Goal: Task Accomplishment & Management: Use online tool/utility

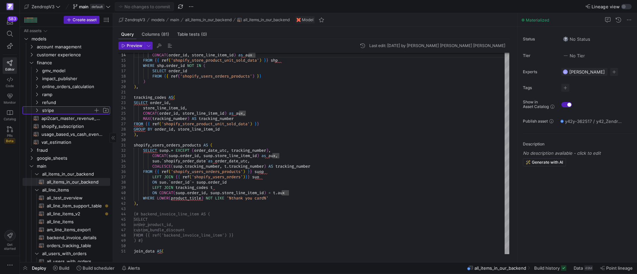
click at [37, 111] on icon "Press SPACE to select this row." at bounding box center [37, 111] width 2 height 4
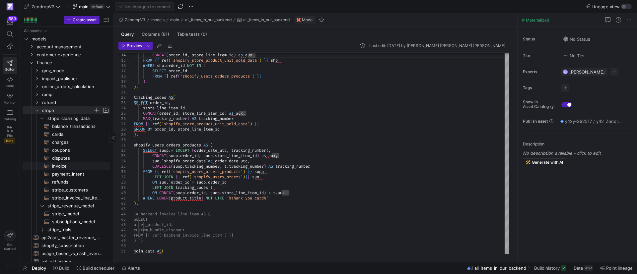
click at [66, 168] on span "invoice​​​​​​​​​​" at bounding box center [77, 167] width 50 height 8
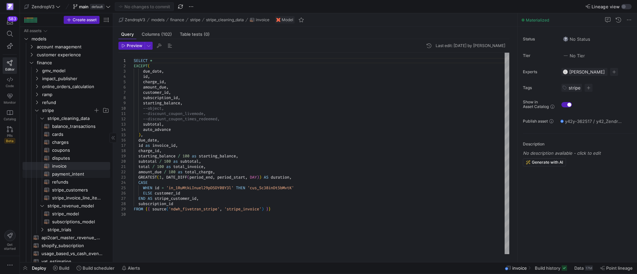
click at [82, 176] on span "payment_intent​​​​​​​​​​" at bounding box center [77, 175] width 50 height 8
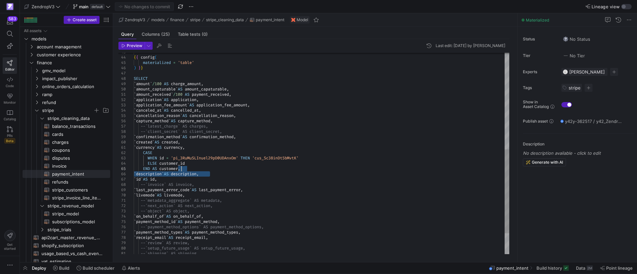
scroll to position [5, 0]
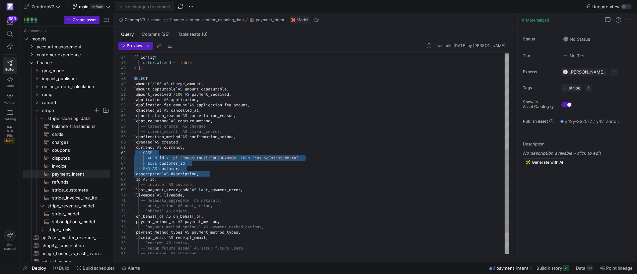
drag, startPoint x: 211, startPoint y: 175, endPoint x: 139, endPoint y: 154, distance: 75.6
click at [139, 154] on div "` application_fee_amount ` AS application_fee_amount , ` canceled_at ` AS cance…" at bounding box center [322, 62] width 376 height 483
click at [185, 170] on div "` application_fee_amount ` AS application_fee_amount , ` canceled_at ` AS cance…" at bounding box center [322, 62] width 376 height 483
drag, startPoint x: 182, startPoint y: 169, endPoint x: 143, endPoint y: 154, distance: 41.9
click at [143, 154] on div "` application_fee_amount ` AS application_fee_amount , ` canceled_at ` AS cance…" at bounding box center [322, 62] width 376 height 483
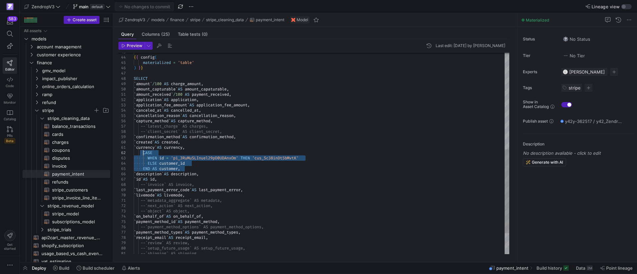
click at [269, 166] on div "` application_fee_amount ` AS application_fee_amount , ` canceled_at ` AS cance…" at bounding box center [322, 62] width 376 height 483
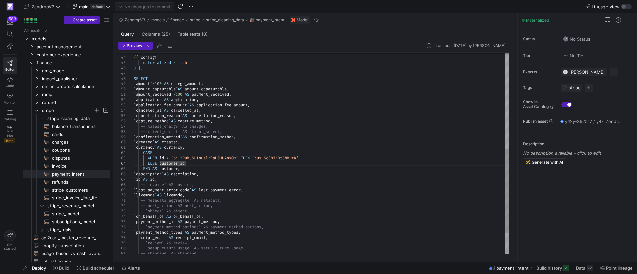
click at [326, 161] on div "` application_fee_amount ` AS application_fee_amount , ` canceled_at ` AS cance…" at bounding box center [322, 62] width 376 height 483
click at [446, 159] on div "` application_fee_amount ` AS application_fee_amount , ` canceled_at ` AS cance…" at bounding box center [322, 62] width 376 height 483
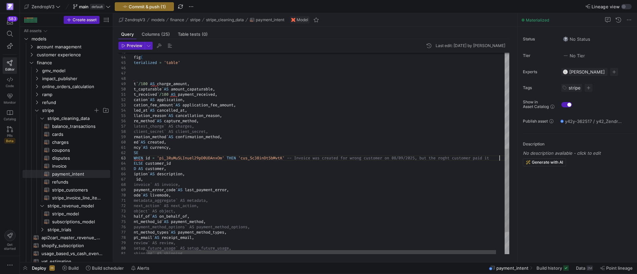
scroll to position [11, 382]
drag, startPoint x: 447, startPoint y: 157, endPoint x: 452, endPoint y: 158, distance: 5.0
click at [452, 158] on div "` application_fee_amount ` AS application_fee_amount , ` canceled_at ` AS cance…" at bounding box center [317, 64] width 401 height 487
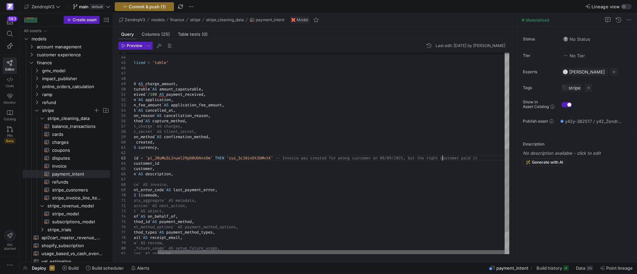
click at [409, 251] on div at bounding box center [331, 253] width 347 height 4
click at [379, 157] on div "` application_fee_amount ` AS application_fee_amount , ` canceled_at ` AS cance…" at bounding box center [308, 64] width 401 height 487
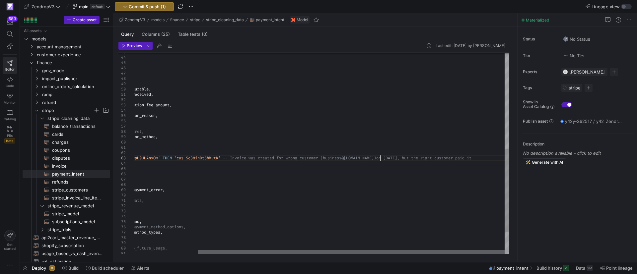
click at [496, 251] on div at bounding box center [351, 253] width 307 height 4
click at [490, 255] on div at bounding box center [368, 253] width 271 height 4
click at [450, 254] on div at bounding box center [368, 253] width 271 height 4
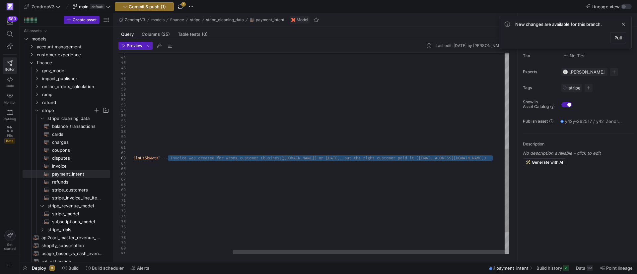
drag, startPoint x: 168, startPoint y: 158, endPoint x: 497, endPoint y: 160, distance: 329.5
click at [497, 160] on div "` application_fee_amount ` AS application_fee_amount , ` canceled_at ` AS cance…" at bounding box center [252, 64] width 513 height 487
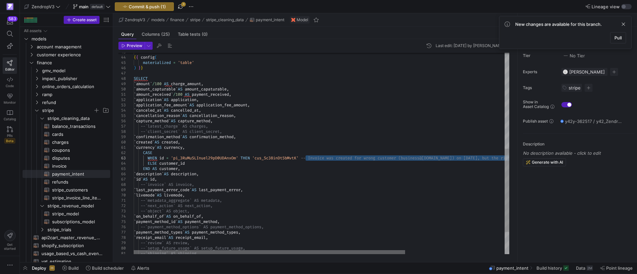
click at [252, 255] on div at bounding box center [269, 253] width 271 height 4
click at [266, 166] on div "` application_fee_amount ` AS application_fee_amount , ` canceled_at ` AS cance…" at bounding box center [390, 64] width 513 height 487
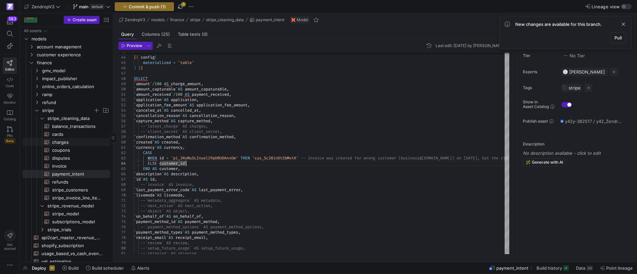
click at [74, 141] on span "charges​​​​​​​​​​" at bounding box center [77, 143] width 50 height 8
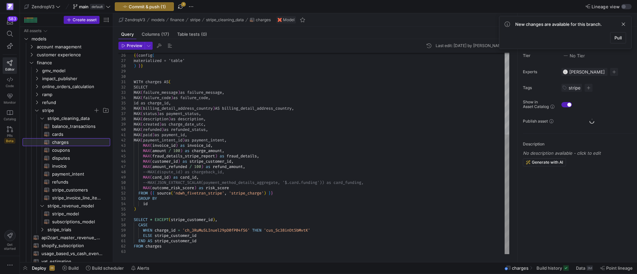
scroll to position [11, 114]
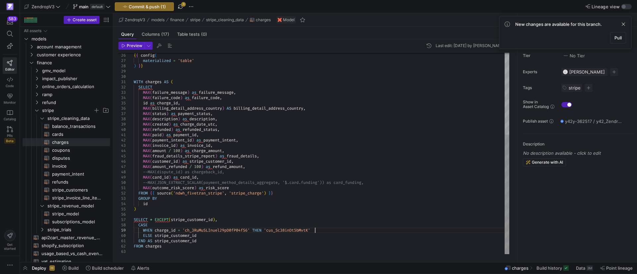
click at [321, 231] on div "{ { config ( materialized = 'table' ) } } WITH charges AS ( SELECT MAX ( failur…" at bounding box center [322, 85] width 376 height 340
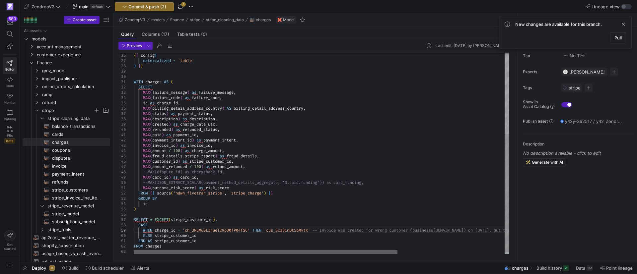
click at [179, 251] on div at bounding box center [266, 253] width 264 height 4
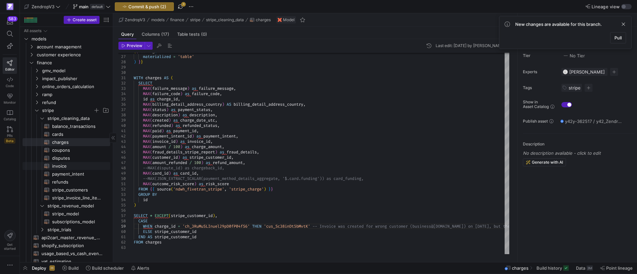
click at [73, 167] on span "invoice​​​​​​​​​​" at bounding box center [77, 167] width 50 height 8
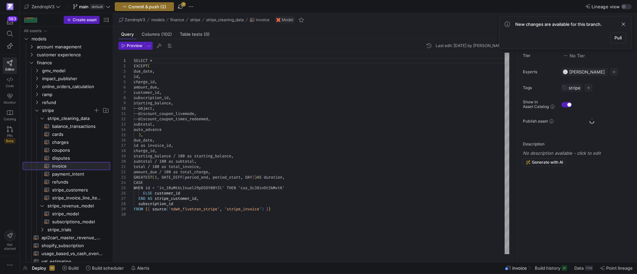
scroll to position [42, 50]
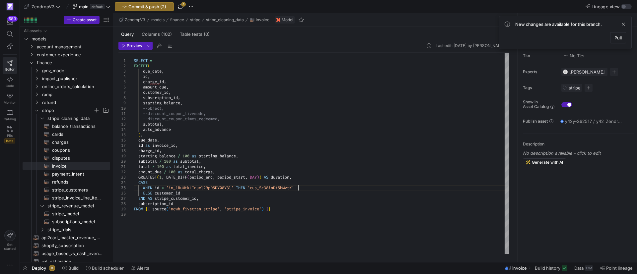
click at [309, 190] on div "SELECT * EXCEPT ( due_date , id , charge_id , amount_due , customer_id , subscr…" at bounding box center [322, 154] width 376 height 202
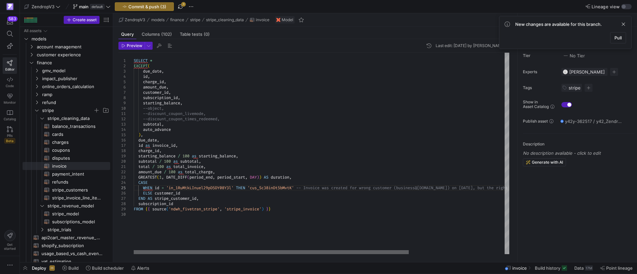
click at [182, 255] on div at bounding box center [271, 253] width 275 height 4
click at [158, 224] on div "SELECT * EXCEPT ( due_date , id , charge_id , amount_due , customer_id , subscr…" at bounding box center [387, 154] width 506 height 202
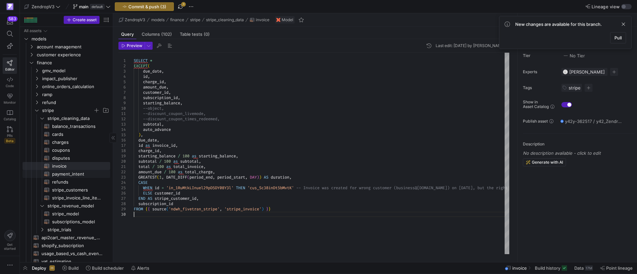
click at [70, 175] on span "payment_intent​​​​​​​​​​" at bounding box center [77, 175] width 50 height 8
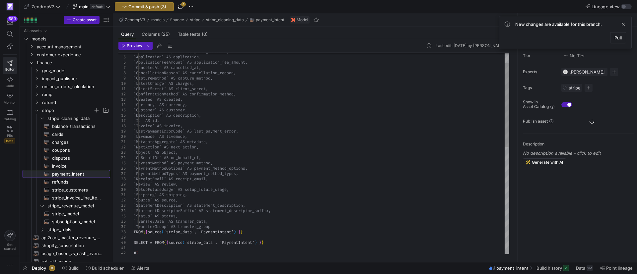
scroll to position [26, 126]
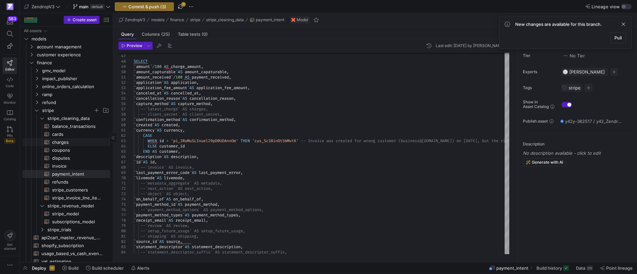
click at [71, 139] on span "charges​​​​​​​​​​" at bounding box center [77, 143] width 50 height 8
type textarea "{# WITH charges AS( SELECT MAX(FailureMessage) as failure_message, MAX(FailureC…"
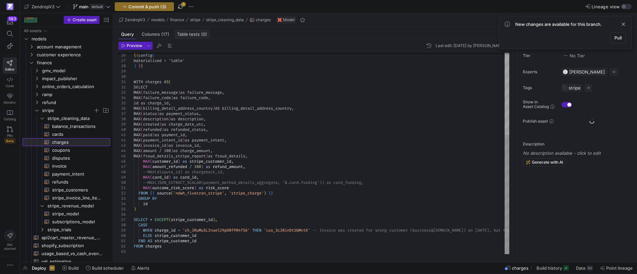
scroll to position [26, 114]
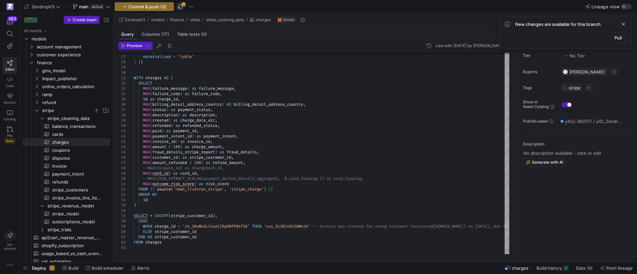
click at [182, 6] on span "button" at bounding box center [181, 7] width 8 height 8
click at [140, 9] on span "button" at bounding box center [144, 7] width 58 height 8
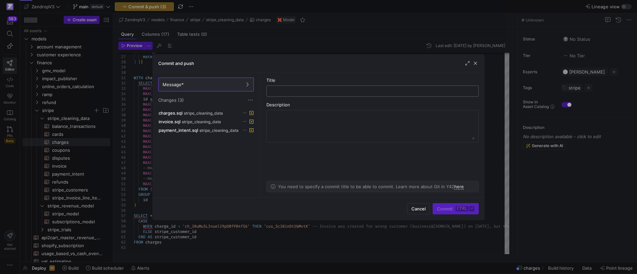
click at [311, 89] on input "text" at bounding box center [372, 91] width 201 height 5
click at [319, 92] on input "comment on invoice fiz - Stripe" at bounding box center [372, 91] width 201 height 5
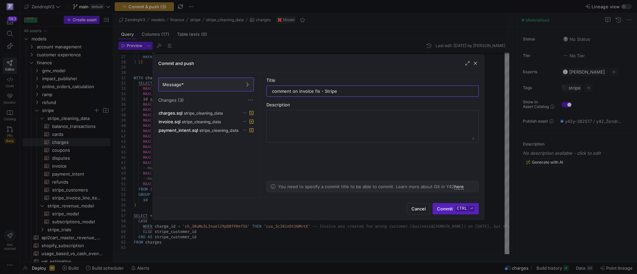
type input "comment on invoice fix - Stripe"
click at [362, 101] on as-split-area "Title comment on invoice fix - Stripe Description You need to specify a commit …" at bounding box center [372, 134] width 223 height 125
click at [450, 209] on span "Commit ctrl ⏎" at bounding box center [455, 208] width 37 height 5
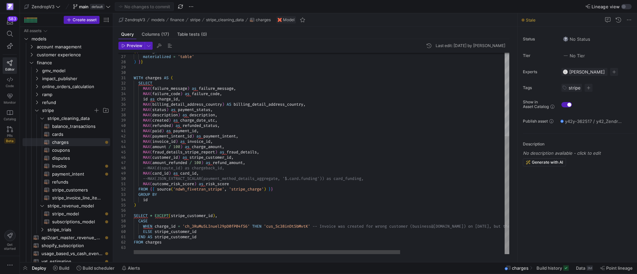
click at [378, 239] on div "{ { config ( materialized = 'table' ) } } WITH charges AS ( SELECT MAX ( failur…" at bounding box center [395, 83] width 523 height 344
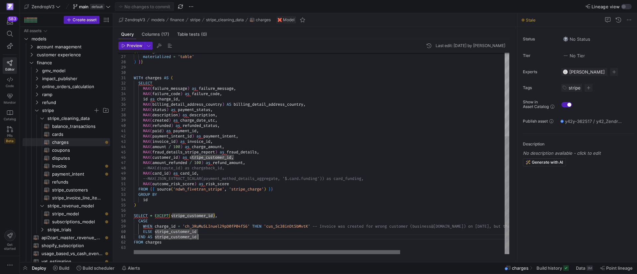
click at [200, 251] on div at bounding box center [267, 253] width 266 height 4
click at [232, 233] on div "{ { config ( materialized = 'table' ) } } WITH charges AS ( SELECT MAX ( failur…" at bounding box center [395, 83] width 523 height 344
type textarea "END AS stripe_customer_id FROM charges"
click at [231, 241] on div "{ { config ( materialized = 'table' ) } } WITH charges AS ( SELECT MAX ( failur…" at bounding box center [395, 83] width 523 height 344
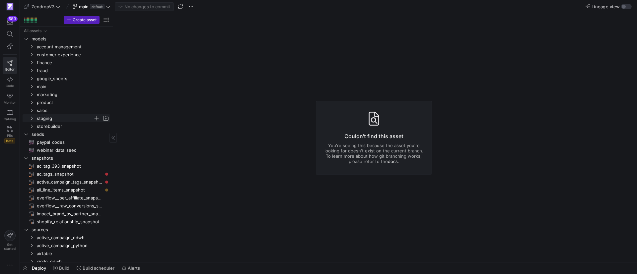
click at [33, 120] on icon "Press SPACE to select this row." at bounding box center [31, 118] width 5 height 4
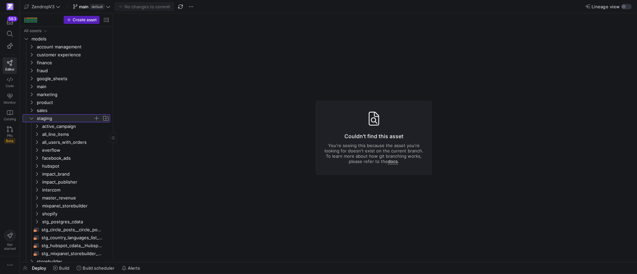
click at [32, 118] on icon at bounding box center [31, 118] width 5 height 4
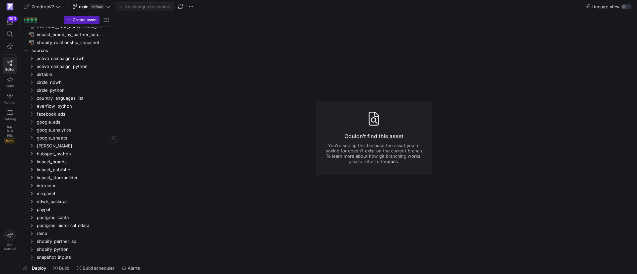
scroll to position [202, 0]
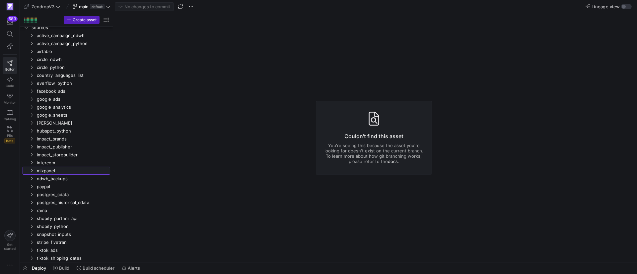
click at [110, 167] on span "mixpanel" at bounding box center [69, 170] width 82 height 7
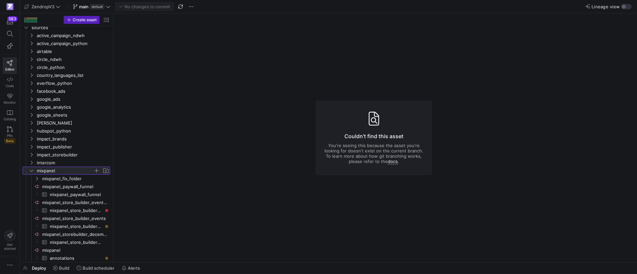
click at [30, 172] on icon at bounding box center [31, 171] width 5 height 4
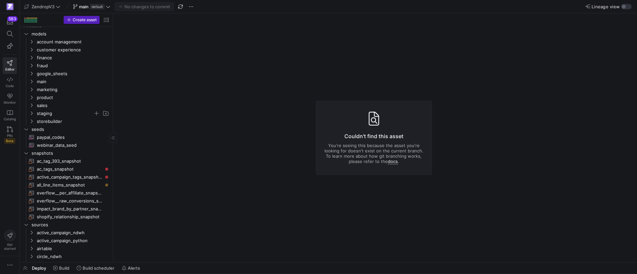
scroll to position [0, 0]
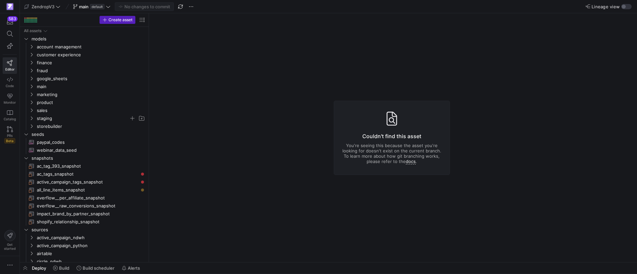
drag, startPoint x: 113, startPoint y: 96, endPoint x: 149, endPoint y: 101, distance: 36.1
click at [23, 159] on span "snapshots" at bounding box center [84, 158] width 123 height 7
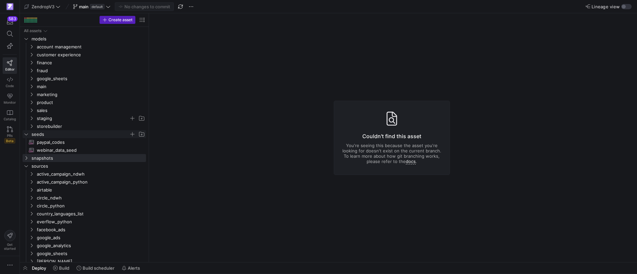
click at [26, 135] on icon "Press SPACE to select this row." at bounding box center [26, 134] width 5 height 4
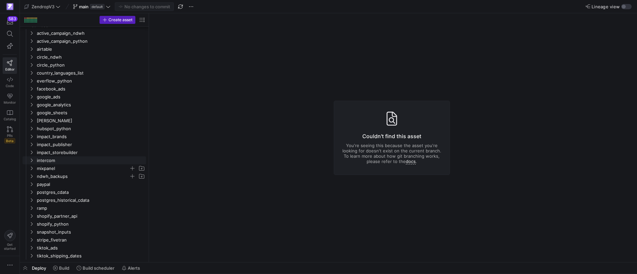
scroll to position [125, 0]
click at [32, 208] on icon "Press SPACE to select this row." at bounding box center [31, 208] width 5 height 4
click at [67, 221] on span "ramp_transactions​​​​​​​​​" at bounding box center [94, 224] width 89 height 8
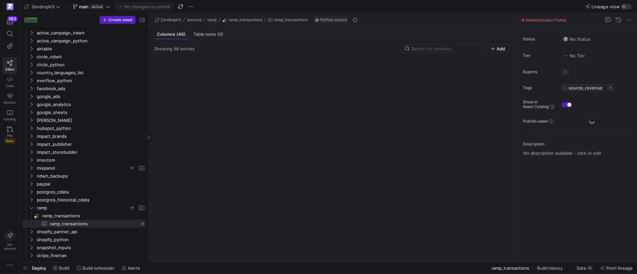
click at [554, 269] on span "Build history" at bounding box center [550, 268] width 26 height 5
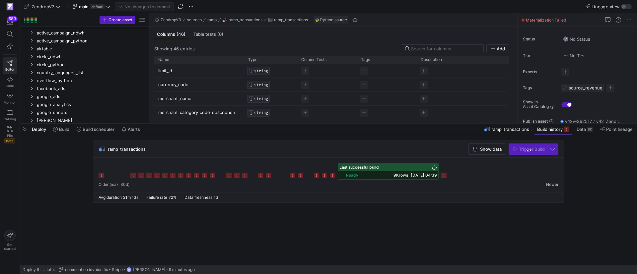
drag, startPoint x: 384, startPoint y: 153, endPoint x: 382, endPoint y: 124, distance: 29.6
click at [382, 124] on div at bounding box center [328, 123] width 617 height 3
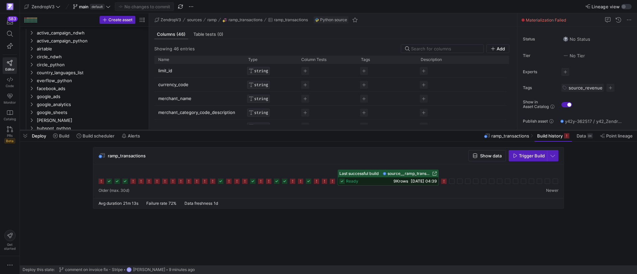
drag, startPoint x: 62, startPoint y: 123, endPoint x: 62, endPoint y: 129, distance: 6.6
click at [62, 129] on div at bounding box center [328, 130] width 617 height 3
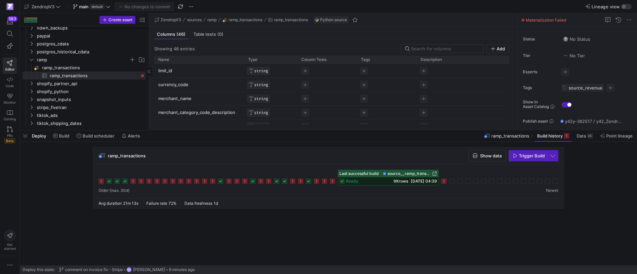
drag, startPoint x: 26, startPoint y: 135, endPoint x: 59, endPoint y: 116, distance: 38.4
click at [26, 135] on span "button" at bounding box center [25, 135] width 11 height 11
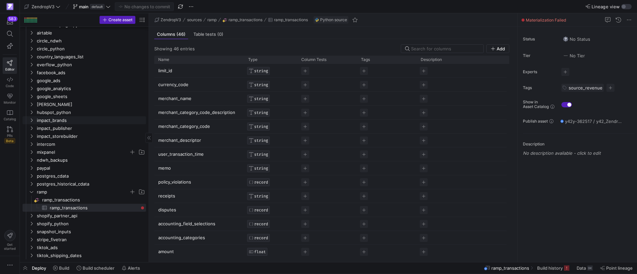
scroll to position [139, 0]
click at [33, 145] on icon "Press SPACE to select this row." at bounding box center [31, 144] width 5 height 4
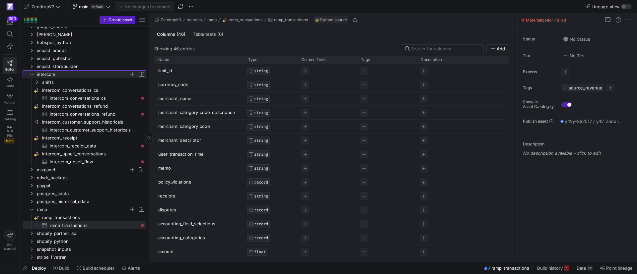
scroll to position [210, 0]
click at [104, 264] on span at bounding box center [95, 268] width 43 height 11
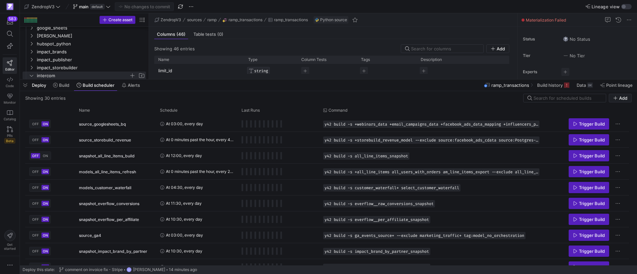
drag, startPoint x: 194, startPoint y: 151, endPoint x: 225, endPoint y: 79, distance: 78.3
click at [225, 79] on div at bounding box center [328, 79] width 617 height 3
click at [103, 112] on div "Name" at bounding box center [113, 110] width 68 height 7
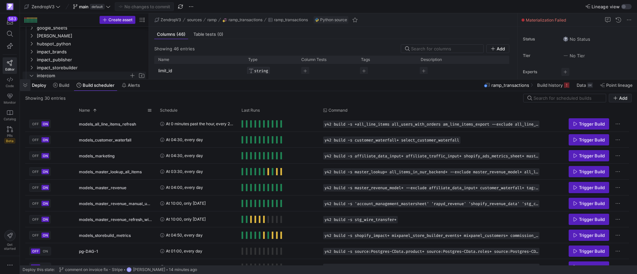
click at [22, 81] on span "button" at bounding box center [25, 85] width 11 height 11
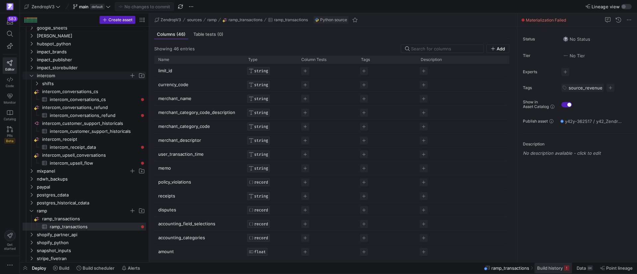
click at [547, 270] on span "Build history" at bounding box center [550, 268] width 26 height 5
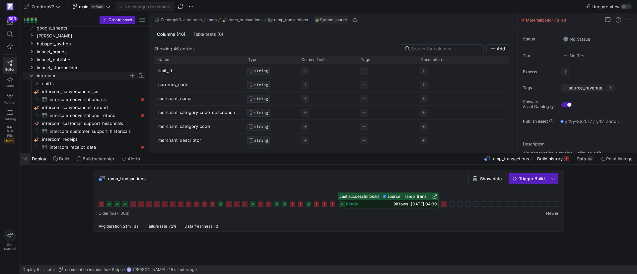
click at [25, 158] on span "button" at bounding box center [25, 158] width 11 height 11
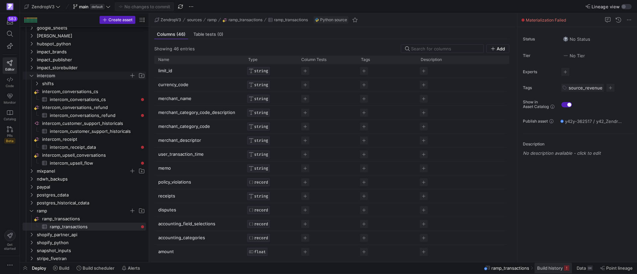
click at [545, 268] on span "Build history" at bounding box center [550, 268] width 26 height 5
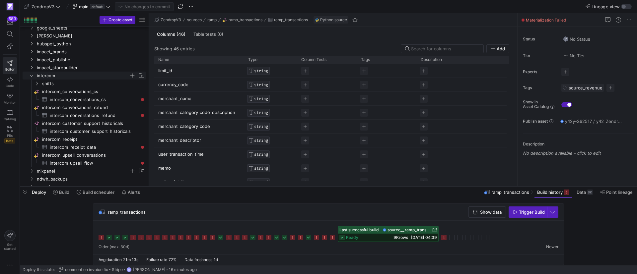
drag, startPoint x: 179, startPoint y: 153, endPoint x: 191, endPoint y: 187, distance: 35.9
click at [191, 187] on div at bounding box center [328, 187] width 617 height 3
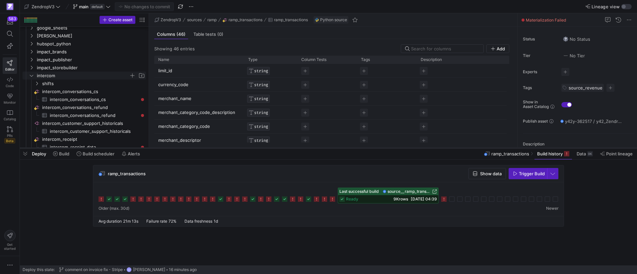
drag, startPoint x: 187, startPoint y: 187, endPoint x: 191, endPoint y: 149, distance: 38.8
click at [191, 149] on div at bounding box center [328, 148] width 617 height 3
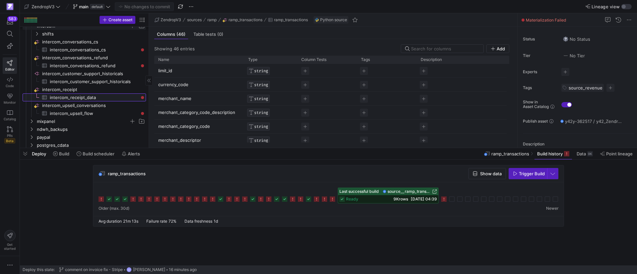
drag, startPoint x: 90, startPoint y: 97, endPoint x: 83, endPoint y: 114, distance: 18.5
click at [90, 97] on span "intercom_receipt_data​​​​​​​​​" at bounding box center [94, 98] width 89 height 8
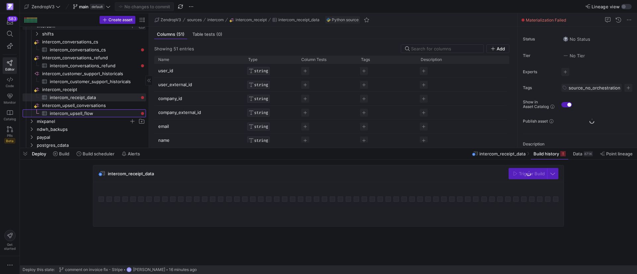
drag, startPoint x: 81, startPoint y: 114, endPoint x: 85, endPoint y: 114, distance: 4.0
click at [81, 114] on span "intercom_upsell_flow​​​​​​​​​" at bounding box center [94, 114] width 89 height 8
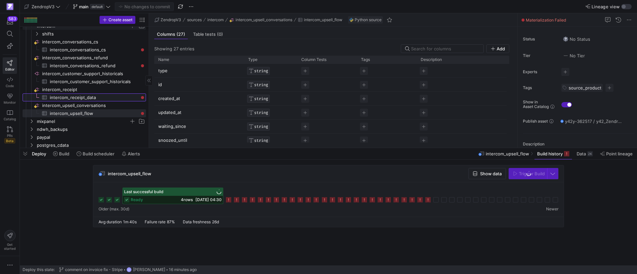
click at [79, 98] on span "intercom_receipt_data​​​​​​​​​" at bounding box center [94, 98] width 89 height 8
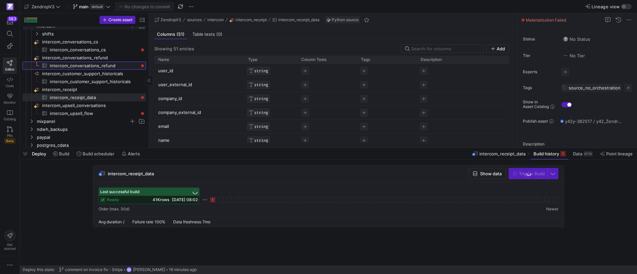
drag, startPoint x: 79, startPoint y: 64, endPoint x: 74, endPoint y: 49, distance: 16.2
click at [79, 64] on span "intercom_conversations_refund​​​​​​​​​" at bounding box center [94, 66] width 89 height 8
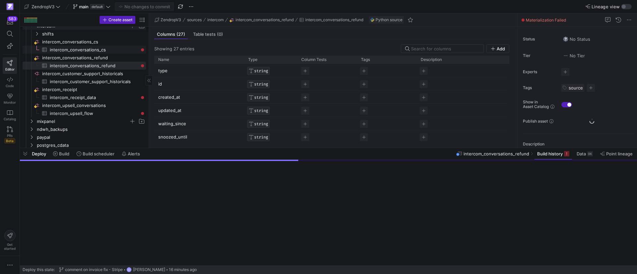
click at [74, 49] on span "intercom_conversations_cs​​​​​​​​​" at bounding box center [94, 50] width 89 height 8
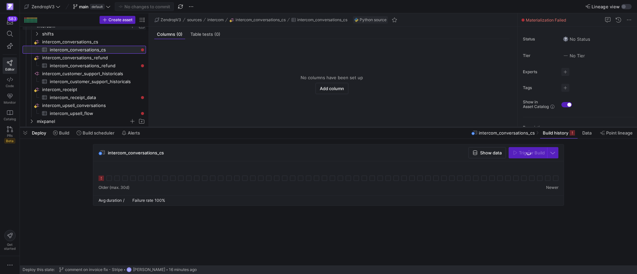
drag, startPoint x: 95, startPoint y: 148, endPoint x: 95, endPoint y: 127, distance: 20.9
click at [95, 127] on div at bounding box center [328, 127] width 617 height 3
click at [25, 131] on span "button" at bounding box center [25, 132] width 11 height 11
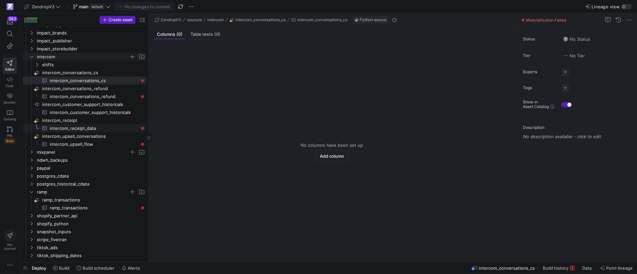
scroll to position [226, 0]
click at [76, 207] on span "ramp_transactions​​​​​​​​​" at bounding box center [94, 208] width 89 height 8
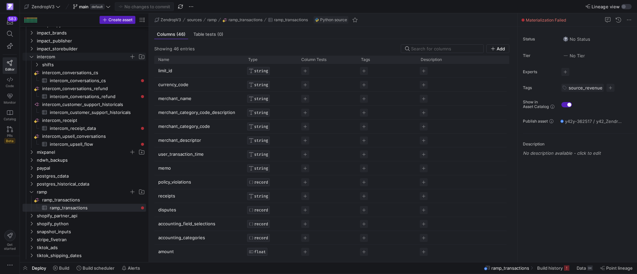
click at [552, 266] on span "Build history" at bounding box center [550, 268] width 26 height 5
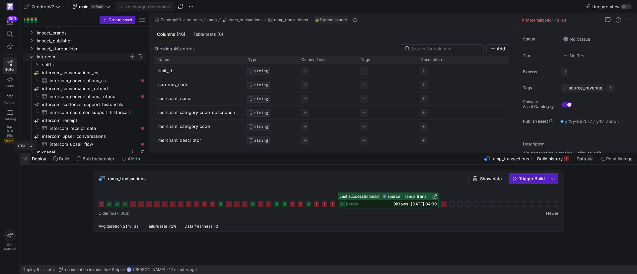
click at [25, 158] on span "button" at bounding box center [25, 158] width 11 height 11
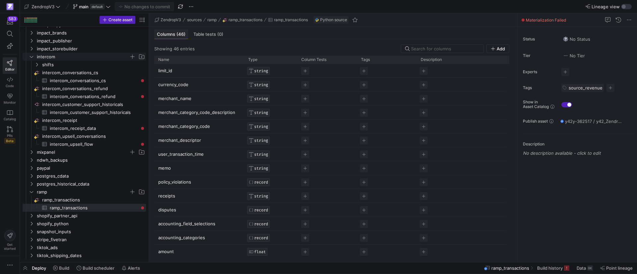
click at [178, 32] on span "(46)" at bounding box center [181, 34] width 9 height 4
click at [546, 270] on span "Build history" at bounding box center [550, 268] width 26 height 5
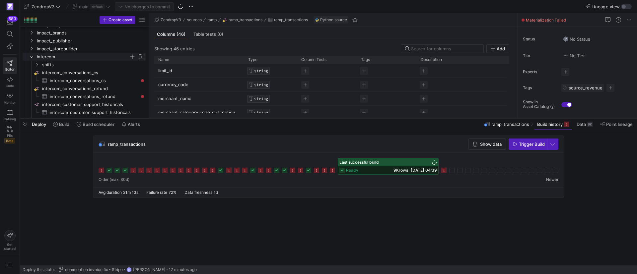
drag, startPoint x: 285, startPoint y: 153, endPoint x: 287, endPoint y: 118, distance: 34.6
click at [287, 118] on div at bounding box center [328, 118] width 617 height 3
click at [23, 122] on span "button" at bounding box center [25, 124] width 11 height 11
